Goal: Task Accomplishment & Management: Manage account settings

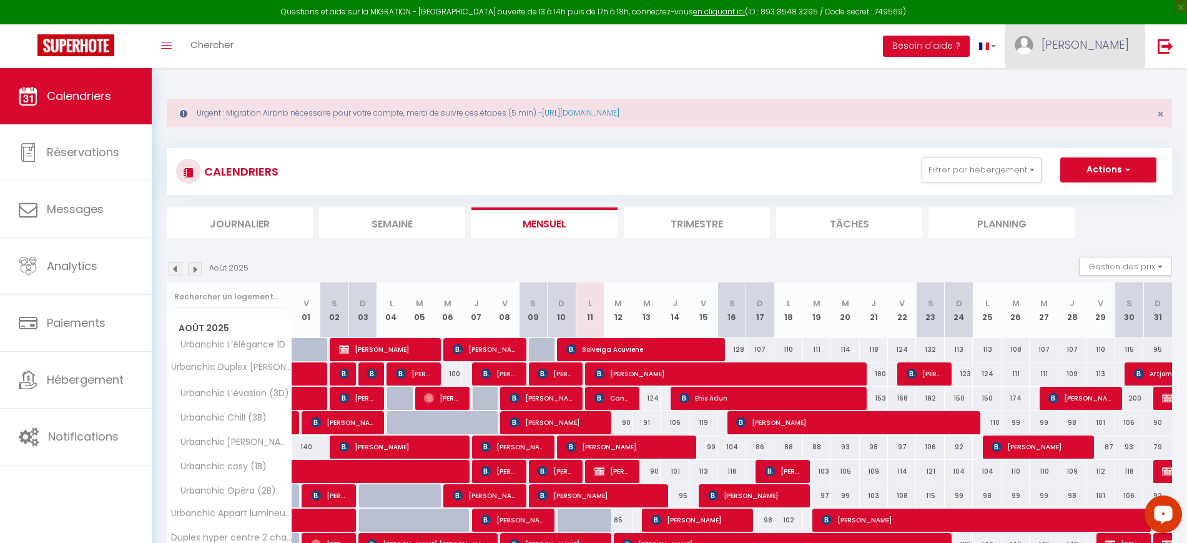
click at [1110, 51] on span "[PERSON_NAME]" at bounding box center [1085, 45] width 87 height 16
click at [1092, 84] on link "Paramètres" at bounding box center [1095, 86] width 92 height 21
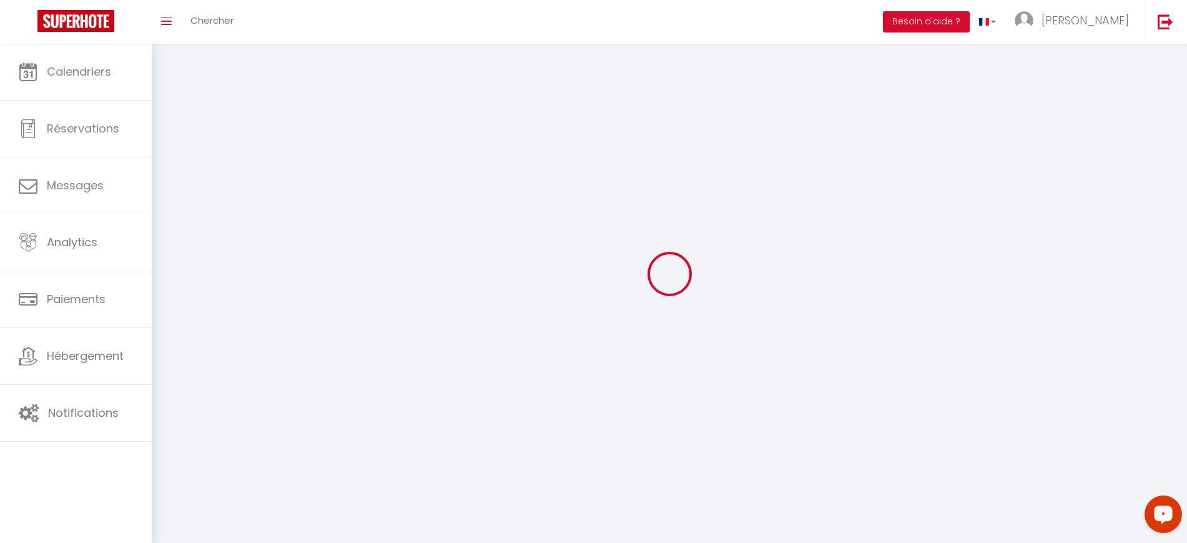
select select "23"
select select "28"
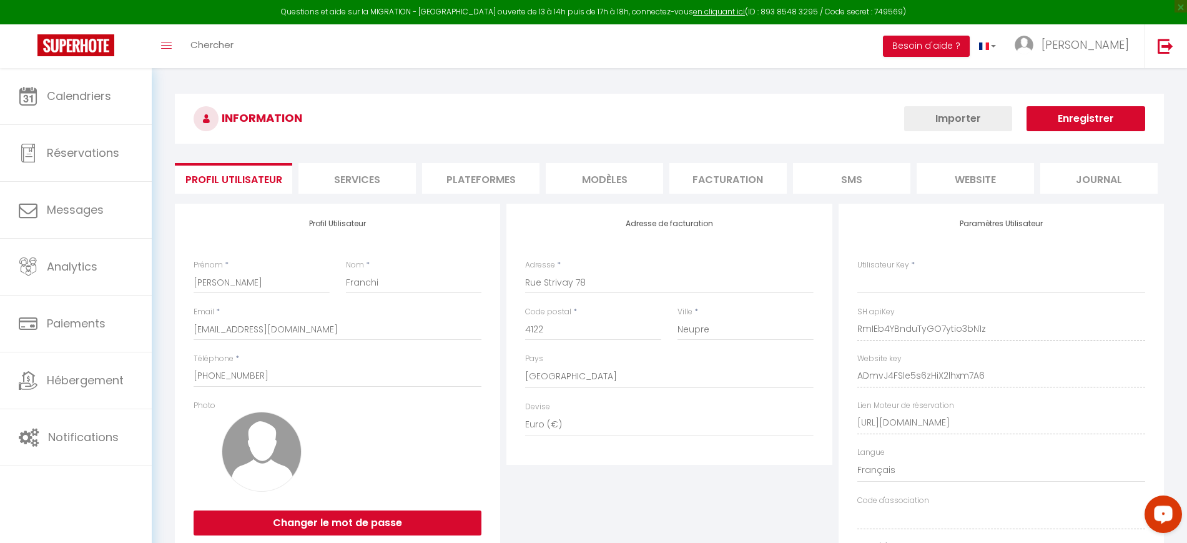
type input "RmIEb4YBnduTyGO7ytio3bN1z"
type input "ADmvJ4FSle5s6zHiX2lhxm7A6"
type input "[URL][DOMAIN_NAME]"
select select "fr"
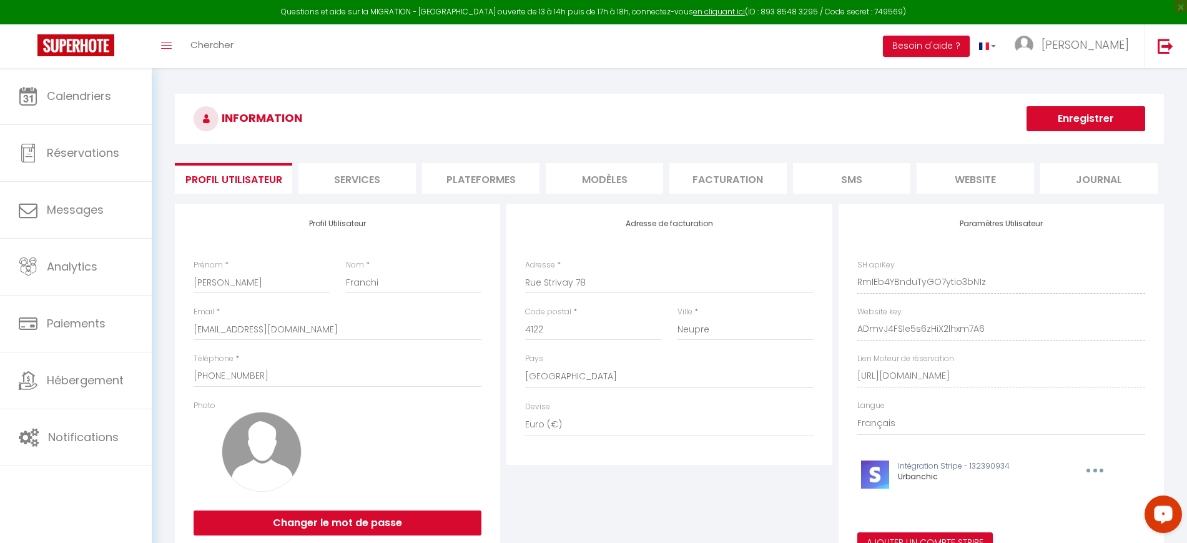
click at [485, 183] on li "Plateformes" at bounding box center [480, 178] width 117 height 31
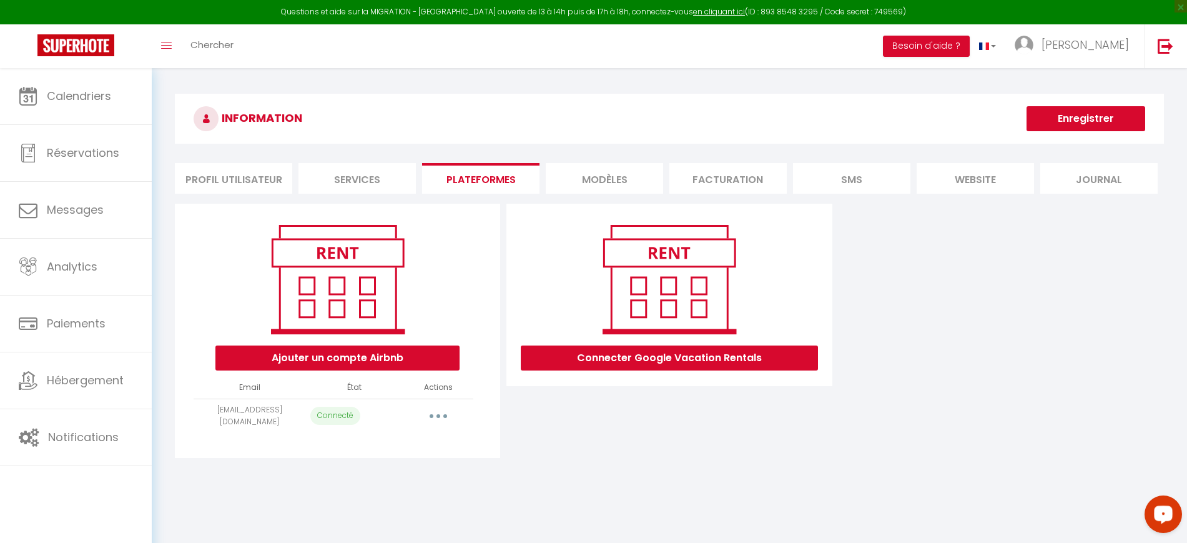
click at [277, 415] on td "[EMAIL_ADDRESS][DOMAIN_NAME]" at bounding box center [250, 416] width 112 height 34
copy tr "[EMAIL_ADDRESS][DOMAIN_NAME]"
click at [438, 414] on icon "button" at bounding box center [439, 416] width 4 height 4
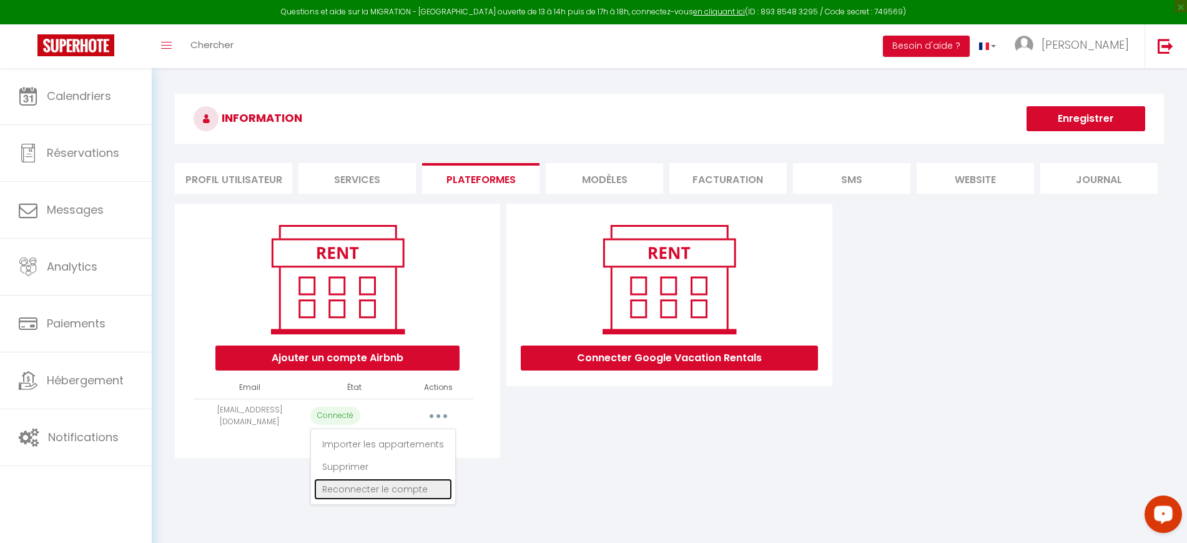
click at [405, 487] on link "Reconnecter le compte" at bounding box center [383, 488] width 138 height 21
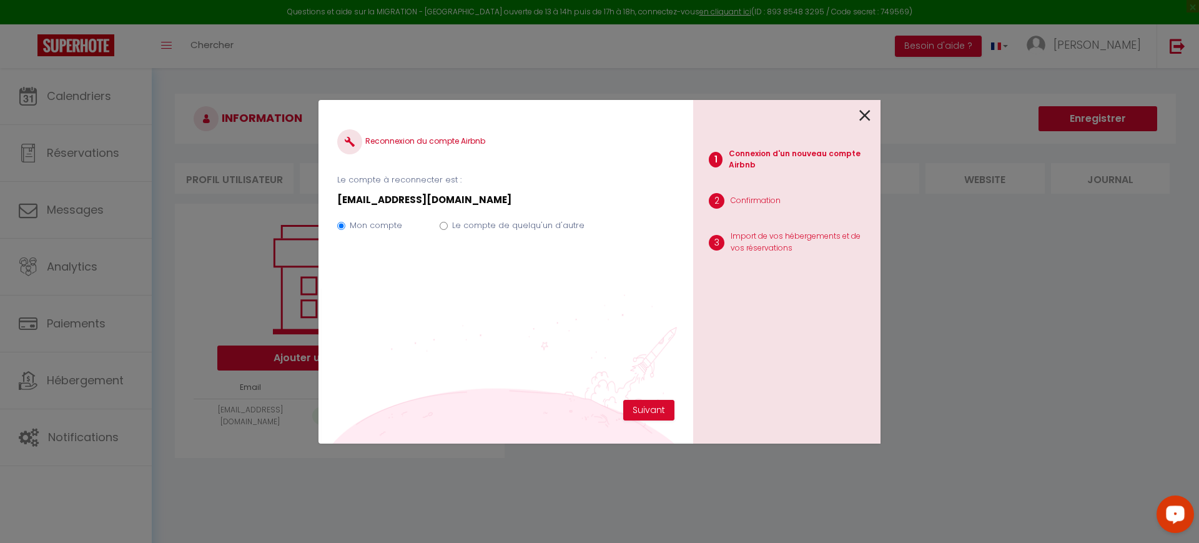
click at [863, 118] on icon at bounding box center [865, 115] width 11 height 19
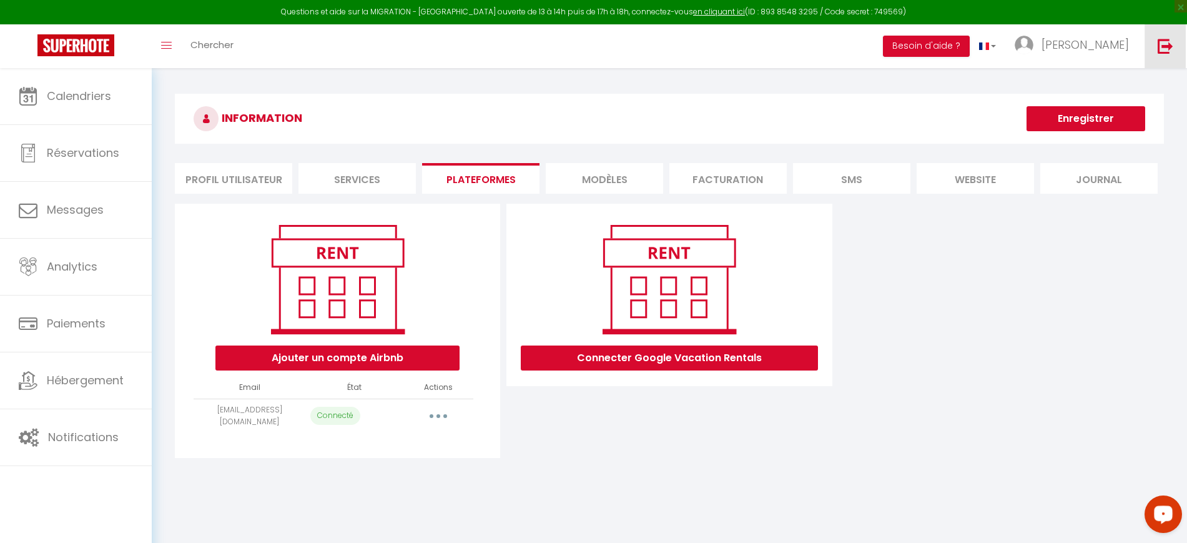
click at [1160, 48] on img at bounding box center [1166, 46] width 16 height 16
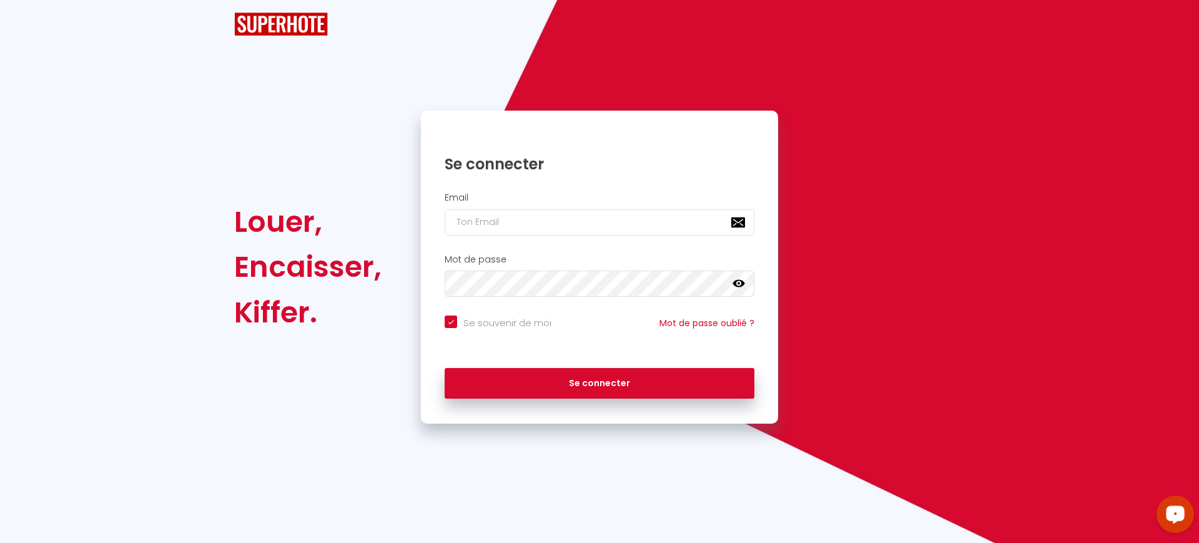
checkbox input "true"
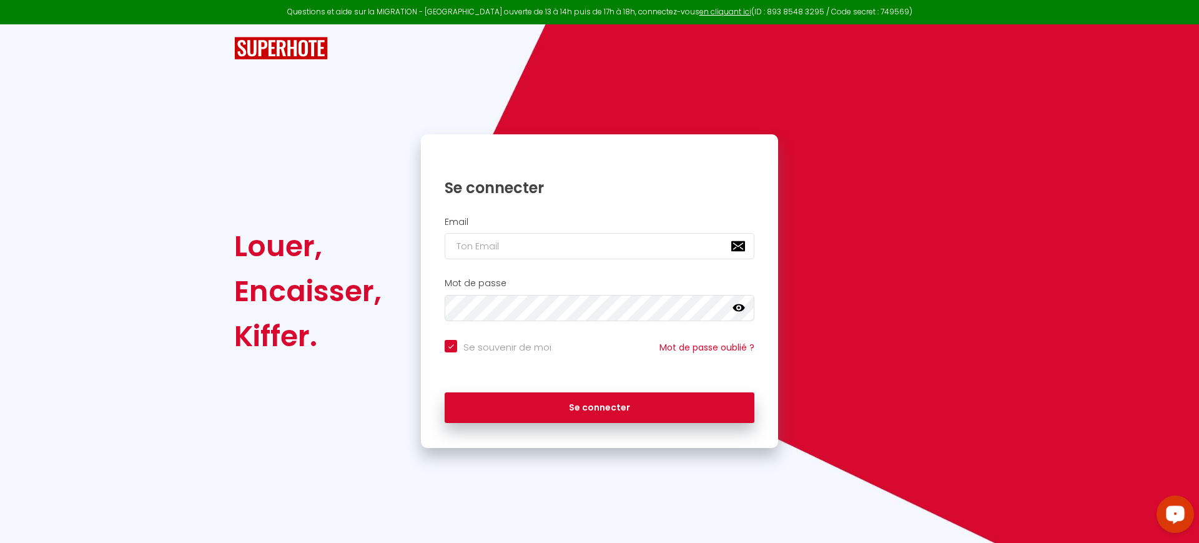
click at [576, 211] on div "Email" at bounding box center [599, 242] width 357 height 62
click at [541, 249] on input "email" at bounding box center [600, 246] width 310 height 26
paste input "[EMAIL_ADDRESS][DOMAIN_NAME]"
type input "[EMAIL_ADDRESS][DOMAIN_NAME]"
checkbox input "true"
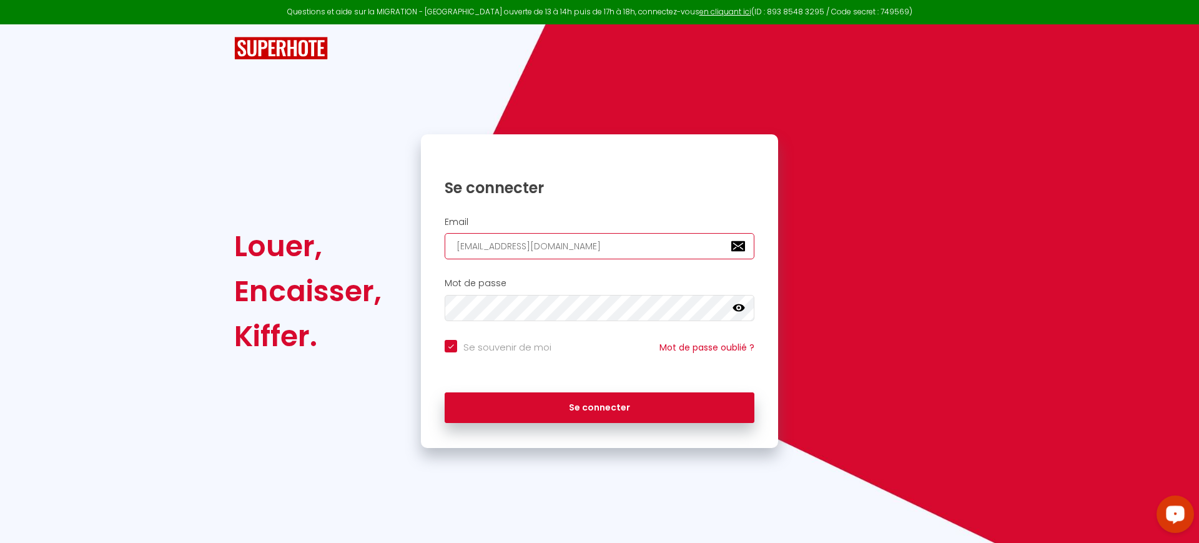
type input "[EMAIL_ADDRESS][DOMAIN_NAME]"
click at [493, 345] on input "Se souvenir de moi" at bounding box center [498, 346] width 107 height 12
checkbox input "false"
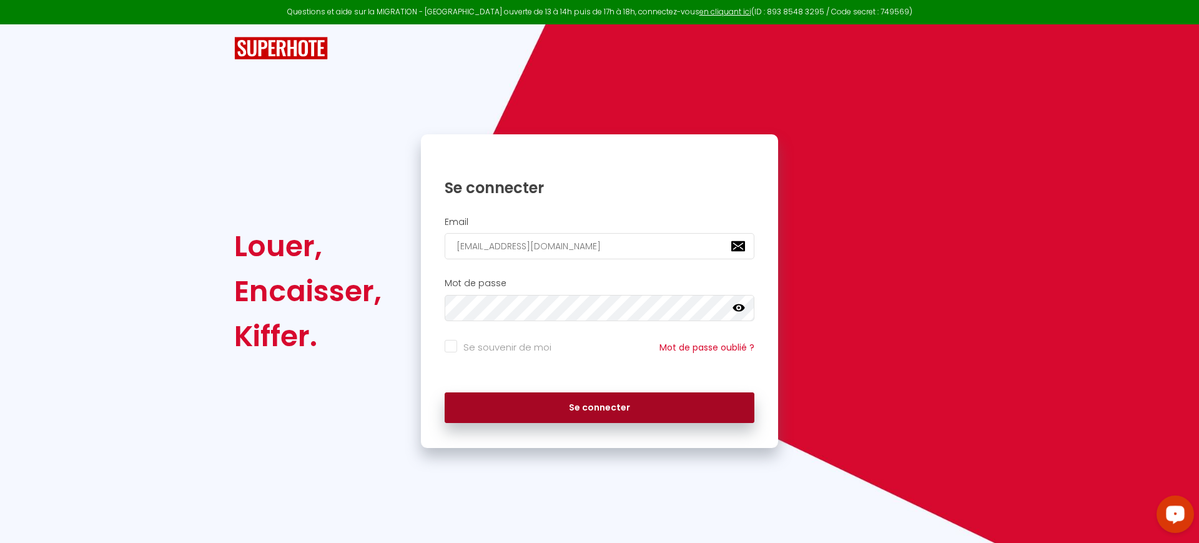
click at [545, 400] on button "Se connecter" at bounding box center [600, 407] width 310 height 31
